Goal: Connect with others: Connect with others

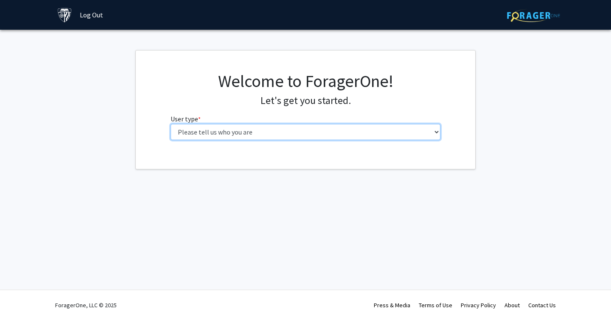
click at [288, 131] on select "Please tell us who you are Undergraduate Student Master's Student Doctoral Cand…" at bounding box center [306, 132] width 270 height 16
select select "1: undergrad"
click at [171, 124] on select "Please tell us who you are Undergraduate Student Master's Student Doctoral Cand…" at bounding box center [306, 132] width 270 height 16
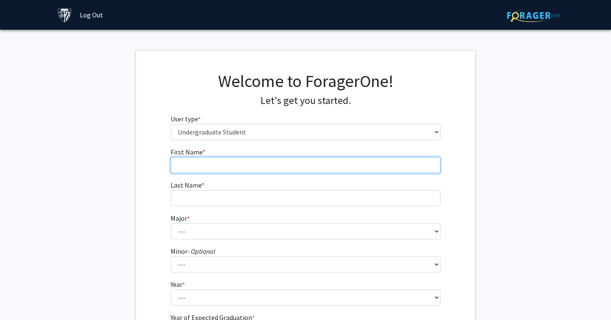
click at [261, 166] on input "First Name * required" at bounding box center [306, 165] width 270 height 16
type input "[PERSON_NAME]"
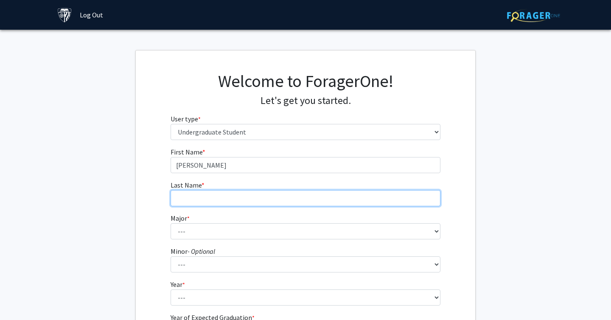
type input "Bath"
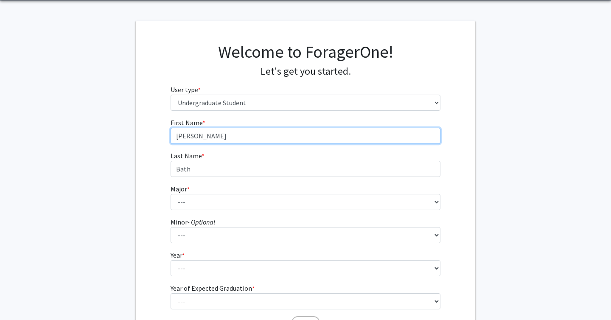
scroll to position [41, 0]
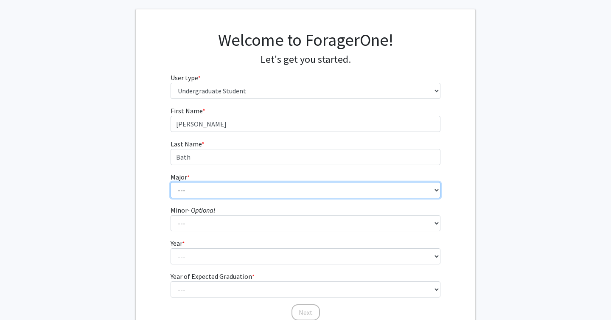
click at [253, 192] on select "--- Africana Studies Anthropology Applied Mathematics & Statistics Archaeology …" at bounding box center [306, 190] width 270 height 16
select select "41: 55"
click at [171, 182] on select "--- Africana Studies Anthropology Applied Mathematics & Statistics Archaeology …" at bounding box center [306, 190] width 270 height 16
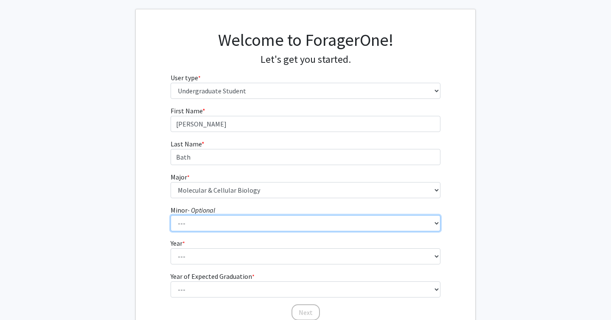
click at [227, 226] on select "--- Accounting and Financial Management Africana Studies Anthropology Applied M…" at bounding box center [306, 223] width 270 height 16
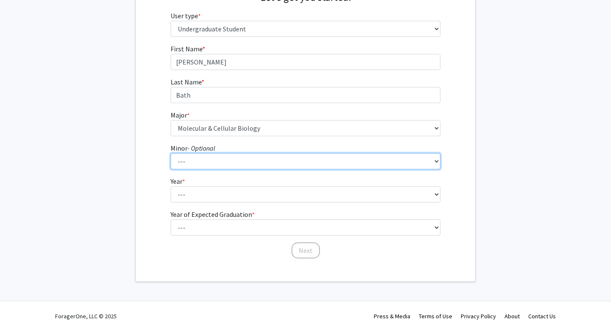
scroll to position [113, 0]
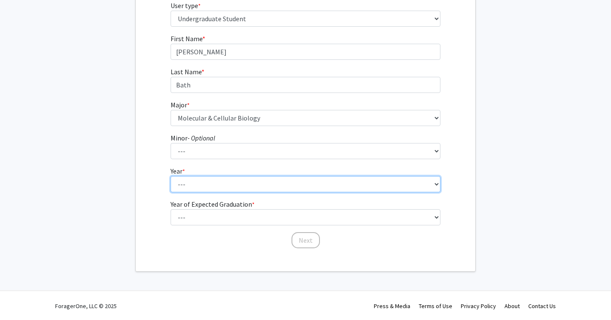
click at [191, 189] on select "--- First-year Sophomore Junior Senior Postbaccalaureate Certificate" at bounding box center [306, 184] width 270 height 16
select select "1: first-year"
click at [171, 176] on select "--- First-year Sophomore Junior Senior Postbaccalaureate Certificate" at bounding box center [306, 184] width 270 height 16
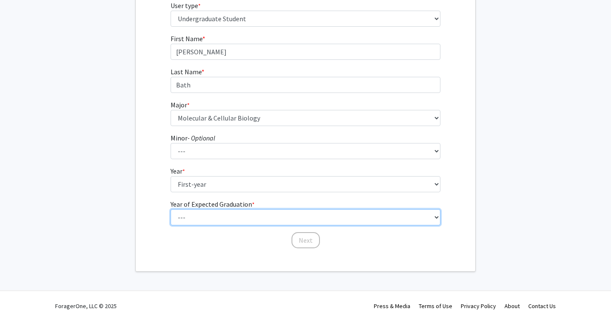
click at [192, 214] on select "--- 2025 2026 2027 2028 2029 2030 2031 2032 2033 2034" at bounding box center [306, 217] width 270 height 16
select select "5: 2029"
click at [171, 209] on select "--- 2025 2026 2027 2028 2029 2030 2031 2032 2033 2034" at bounding box center [306, 217] width 270 height 16
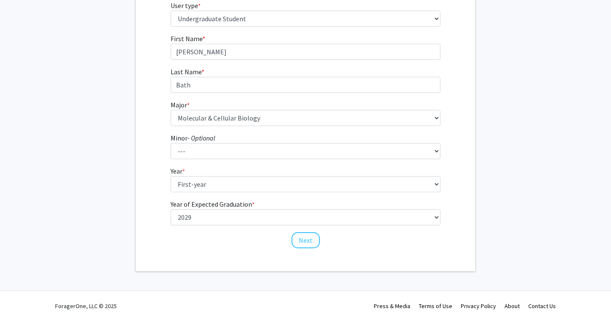
click at [241, 175] on fg-select "Year * required --- First-year Sophomore Junior Senior Postbaccalaureate Certif…" at bounding box center [306, 179] width 270 height 26
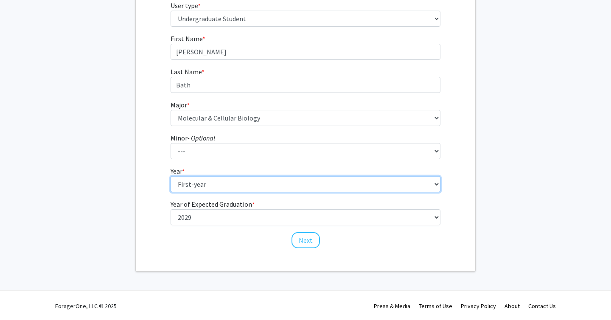
click at [250, 182] on select "--- First-year Sophomore Junior Senior Postbaccalaureate Certificate" at bounding box center [306, 184] width 270 height 16
click at [171, 176] on select "--- First-year Sophomore Junior Senior Postbaccalaureate Certificate" at bounding box center [306, 184] width 270 height 16
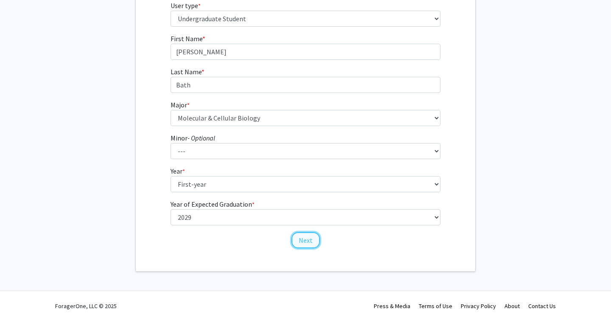
click at [301, 242] on button "Next" at bounding box center [306, 240] width 28 height 16
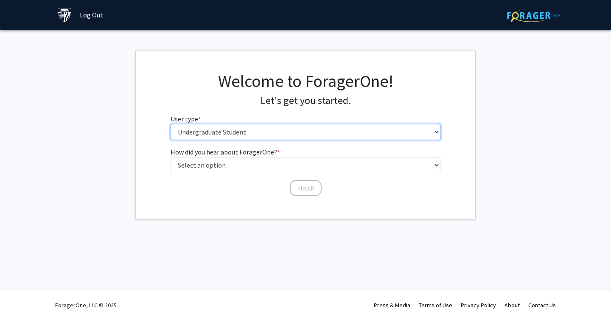
click at [284, 137] on select "Please tell us who you are Undergraduate Student Master's Student Doctoral Cand…" at bounding box center [306, 132] width 270 height 16
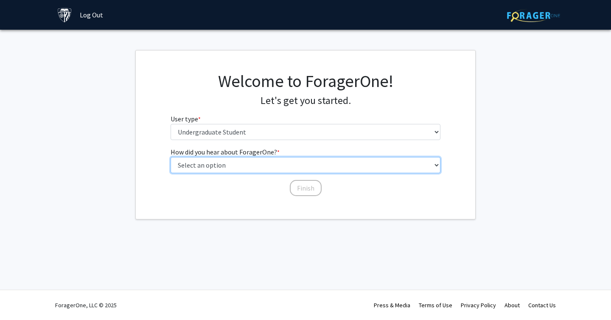
click at [208, 167] on select "Select an option Peer/student recommendation Faculty/staff recommendation Unive…" at bounding box center [306, 165] width 270 height 16
select select "3: university_website"
click at [171, 157] on select "Select an option Peer/student recommendation Faculty/staff recommendation Unive…" at bounding box center [306, 165] width 270 height 16
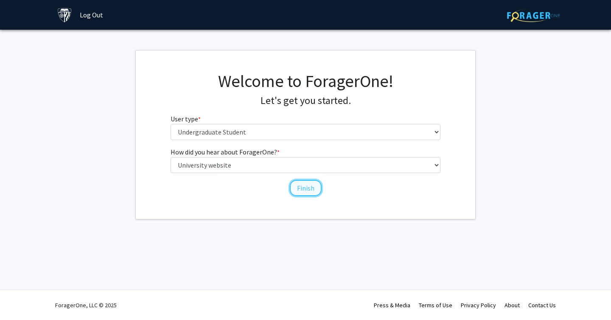
click at [299, 192] on button "Finish" at bounding box center [306, 188] width 32 height 16
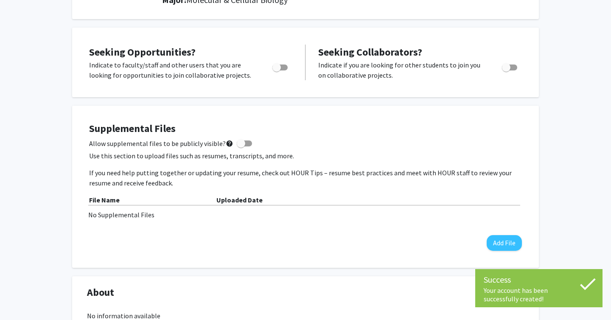
scroll to position [108, 0]
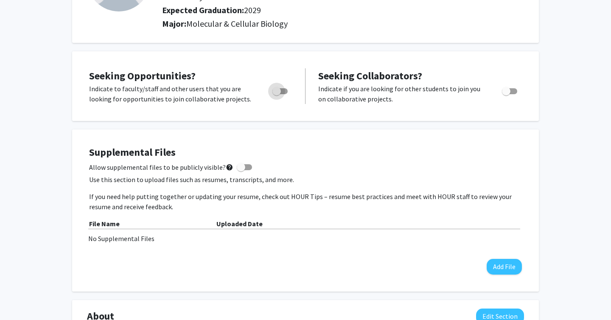
click at [281, 88] on span "Toggle" at bounding box center [277, 91] width 8 height 8
click at [277, 94] on input "Are you actively seeking opportunities?" at bounding box center [276, 94] width 0 height 0
checkbox input "true"
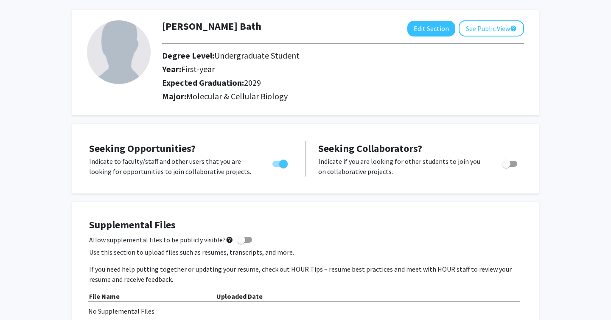
scroll to position [0, 0]
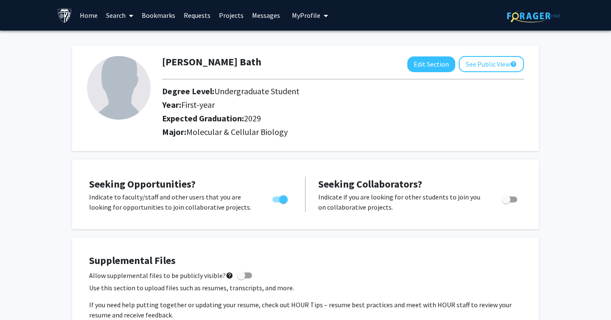
click at [110, 14] on link "Search" at bounding box center [120, 15] width 36 height 30
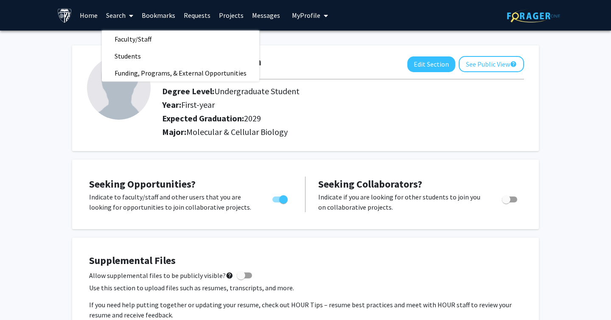
click at [133, 37] on span "Faculty/Staff" at bounding box center [133, 39] width 62 height 17
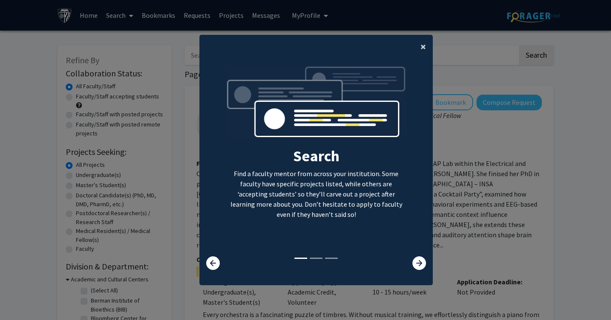
drag, startPoint x: 420, startPoint y: 50, endPoint x: 415, endPoint y: 254, distance: 203.5
click at [416, 253] on ng-component "× Search Find a faculty mentor from across your institution. Some faculty have …" at bounding box center [317, 156] width 234 height 242
click at [417, 266] on icon at bounding box center [420, 263] width 14 height 14
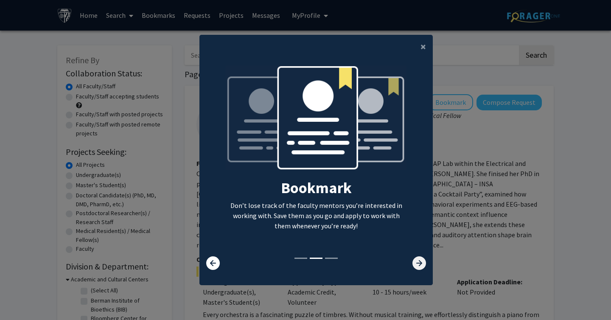
click at [418, 267] on icon at bounding box center [420, 263] width 14 height 14
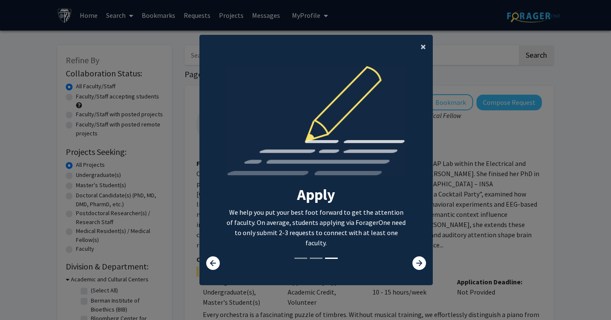
click at [428, 44] on button "×" at bounding box center [423, 47] width 19 height 24
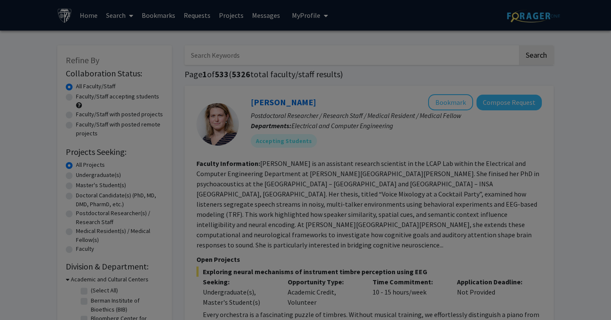
click at [428, 44] on div "Search Find a faculty mentor from across your institution. Some faculty have sp…" at bounding box center [316, 87] width 233 height 191
